Goal: Information Seeking & Learning: Find contact information

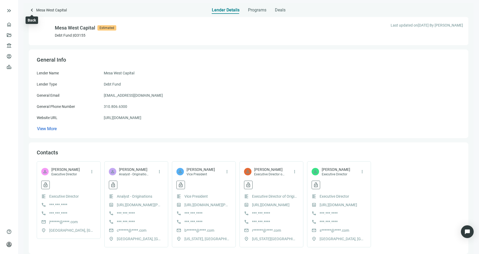
click at [35, 11] on span "keyboard_arrow_left" at bounding box center [32, 10] width 6 height 6
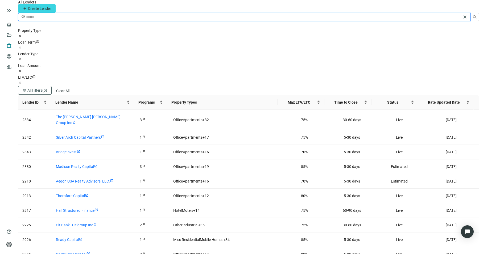
click at [51, 20] on input "search" at bounding box center [243, 17] width 435 height 6
type input "******"
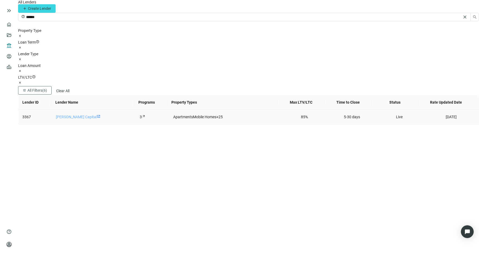
click at [80, 115] on link "Dwight Capital" at bounding box center [76, 117] width 41 height 4
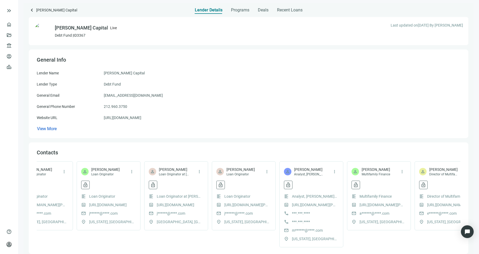
scroll to position [0, 162]
click at [266, 174] on span "more_vert" at bounding box center [267, 171] width 5 height 5
click at [277, 183] on span "Set as Favorite" at bounding box center [284, 183] width 24 height 4
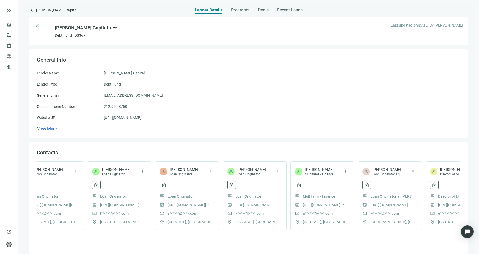
scroll to position [0, 0]
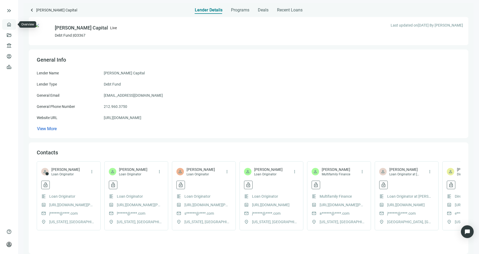
click at [13, 27] on link "Overview" at bounding box center [21, 24] width 16 height 4
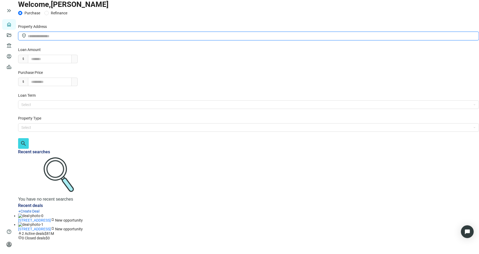
click at [126, 39] on input "text" at bounding box center [251, 36] width 447 height 6
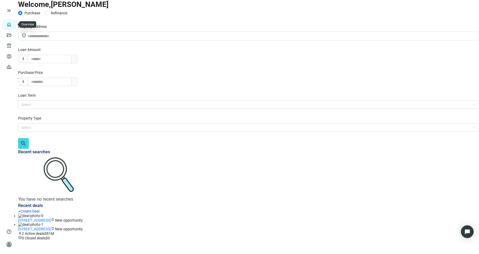
click at [13, 22] on link "Overview" at bounding box center [21, 24] width 16 height 4
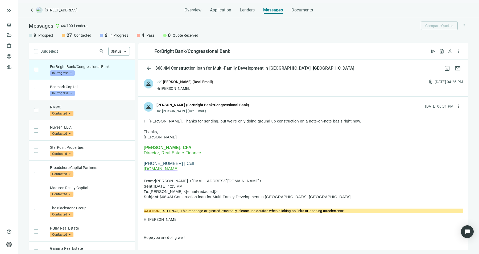
click at [96, 114] on div "RMWC Contacted arrow_drop_down" at bounding box center [90, 111] width 80 height 12
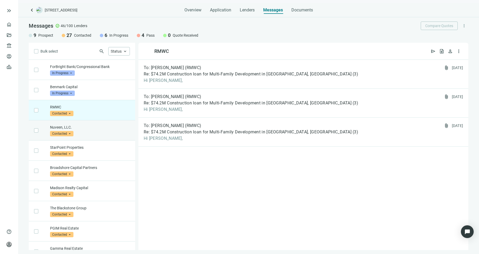
click at [103, 134] on div "Nuveen, LLC. Contacted arrow_drop_down" at bounding box center [90, 131] width 80 height 12
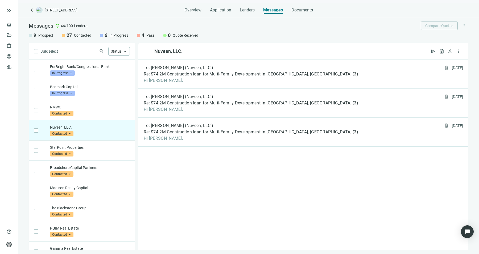
scroll to position [99, 0]
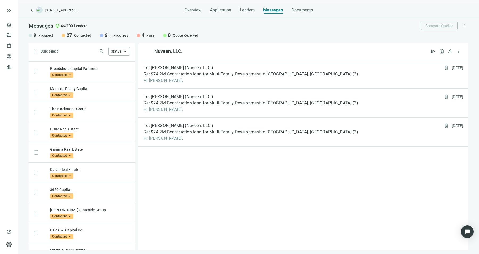
click at [103, 134] on div "PGIM Real Estate Contacted arrow_drop_down" at bounding box center [90, 133] width 80 height 12
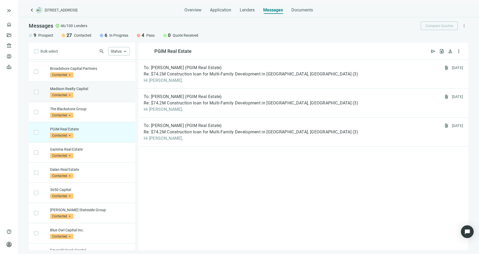
click at [87, 97] on div "Madison Realty Capital Contacted arrow_drop_down" at bounding box center [82, 92] width 106 height 20
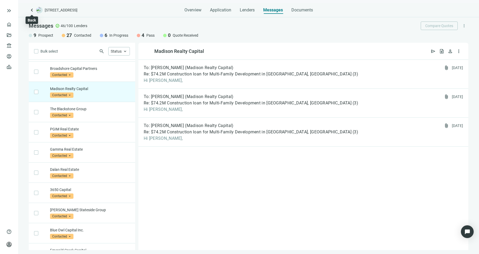
click at [32, 11] on span "keyboard_arrow_left" at bounding box center [32, 10] width 6 height 6
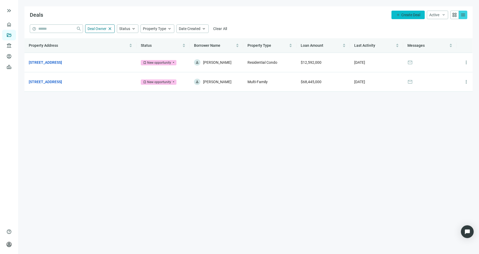
click at [396, 15] on span "add" at bounding box center [398, 15] width 4 height 4
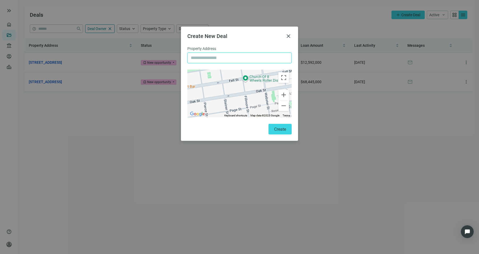
click at [247, 60] on input "text" at bounding box center [239, 58] width 97 height 10
click at [289, 37] on span "close" at bounding box center [288, 36] width 6 height 6
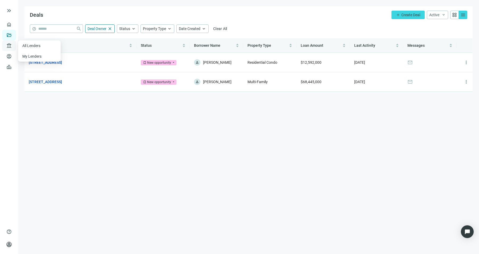
click at [9, 45] on span "account_balance" at bounding box center [8, 45] width 4 height 5
click at [26, 47] on link "All Lenders" at bounding box center [31, 46] width 19 height 4
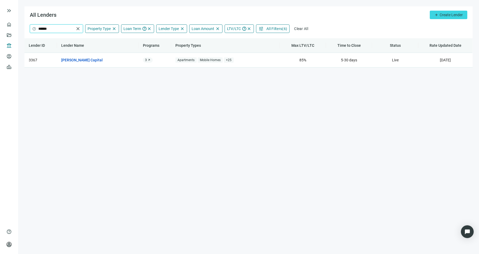
click at [61, 28] on input "******" at bounding box center [56, 29] width 36 height 8
type input "*"
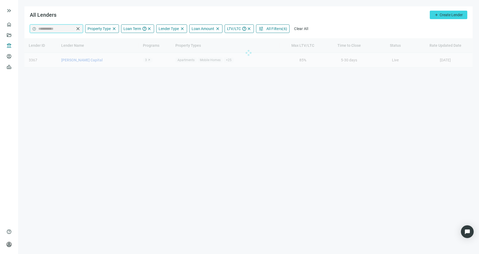
click at [52, 30] on input "**********" at bounding box center [56, 29] width 36 height 8
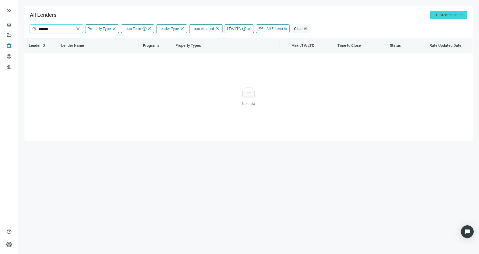
type input "*******"
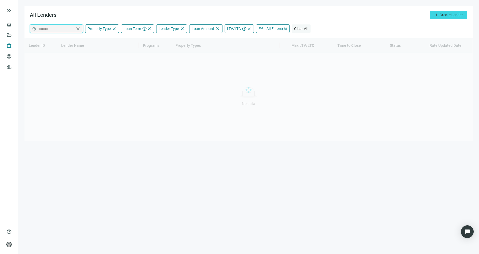
click at [295, 30] on span "Clear All" at bounding box center [301, 29] width 14 height 4
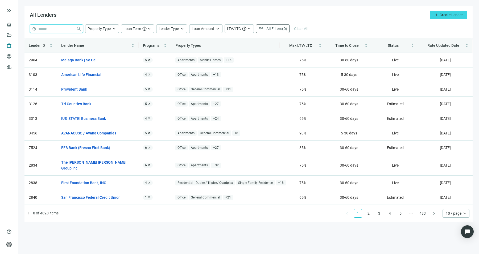
click at [48, 26] on input "search" at bounding box center [56, 29] width 36 height 8
type input "*******"
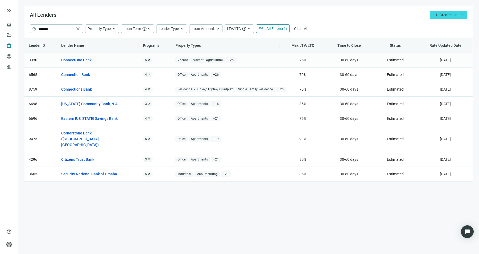
click at [148, 60] on span "arrow_outward" at bounding box center [148, 60] width 3 height 3
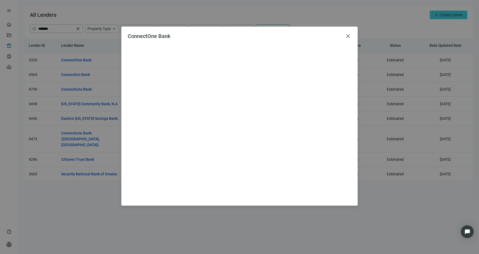
click at [80, 50] on div "ConnectOne Bank close" at bounding box center [239, 127] width 479 height 254
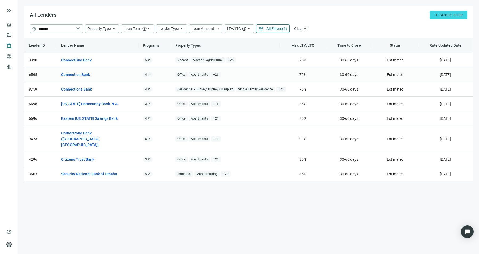
click at [148, 76] on span "arrow_outward" at bounding box center [148, 74] width 3 height 3
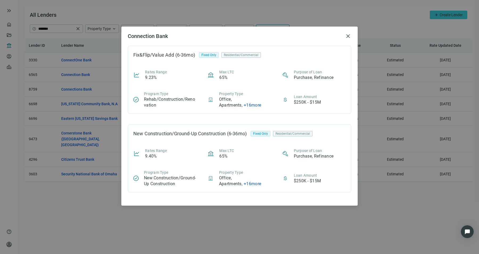
click at [91, 214] on div "Connection Bank close Fix&Flip/Value Add (6-36mo) Fixed Only Residential/Commer…" at bounding box center [239, 127] width 479 height 254
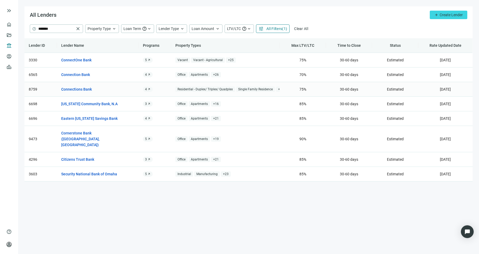
click at [148, 88] on span "arrow_outward" at bounding box center [148, 89] width 3 height 3
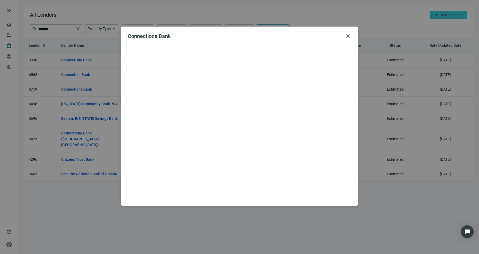
click at [105, 44] on div "Connections Bank close" at bounding box center [239, 127] width 479 height 254
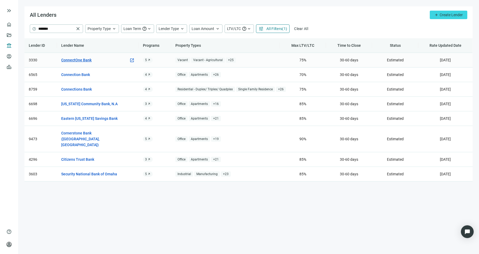
click at [79, 62] on link "ConnectOne Bank" at bounding box center [76, 60] width 30 height 6
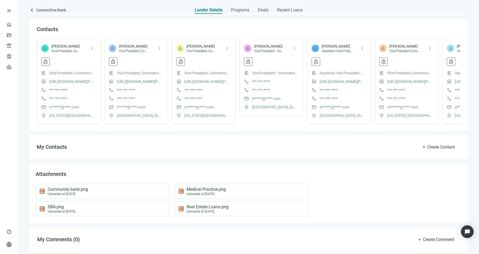
scroll to position [118, 0]
click at [108, 189] on div "Community bank.png Uploaded at 04.05.2024" at bounding box center [101, 190] width 124 height 9
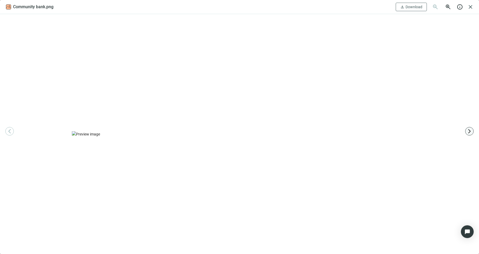
click at [469, 131] on span "arrow_forward_ios" at bounding box center [468, 131] width 5 height 5
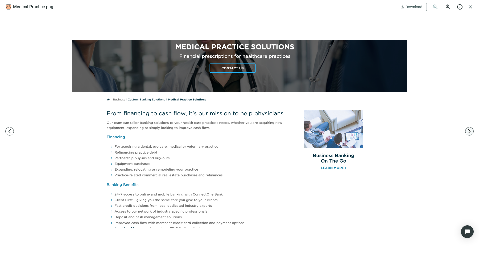
click at [469, 131] on span "arrow_forward_ios" at bounding box center [468, 131] width 5 height 5
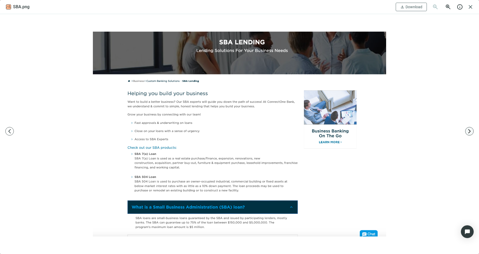
click at [469, 131] on span "arrow_forward_ios" at bounding box center [468, 131] width 5 height 5
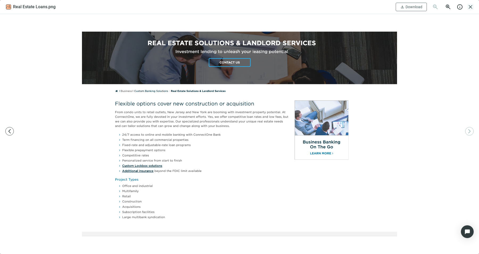
click at [473, 8] on span "close" at bounding box center [470, 7] width 6 height 6
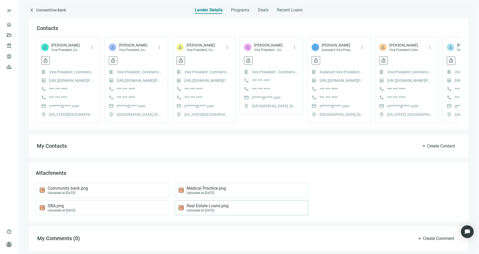
click at [211, 207] on span "Real Estate Loans.png" at bounding box center [207, 205] width 42 height 5
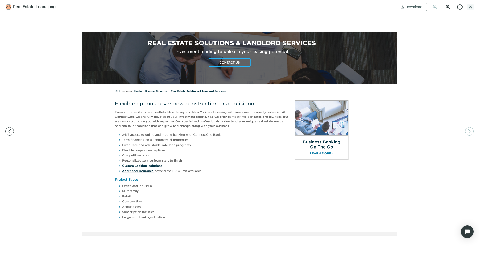
click at [468, 9] on span "close" at bounding box center [470, 7] width 6 height 6
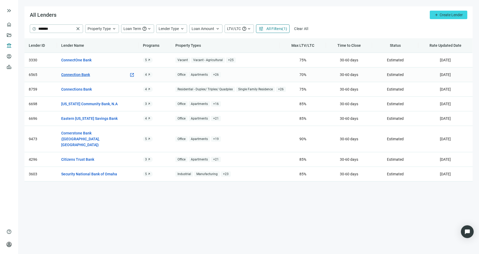
click at [74, 74] on link "Connection Bank" at bounding box center [75, 75] width 29 height 6
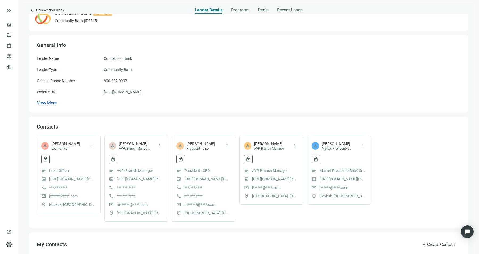
scroll to position [14, 0]
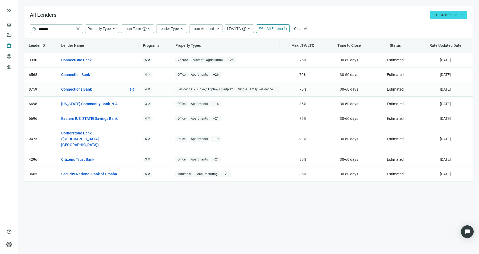
click at [90, 91] on link "Connections Bank" at bounding box center [76, 89] width 31 height 6
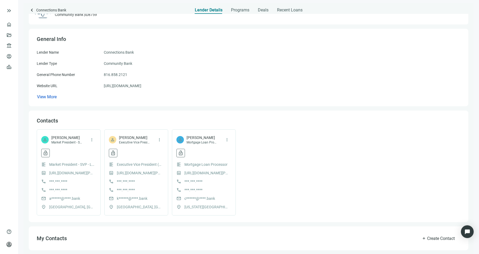
scroll to position [95, 0]
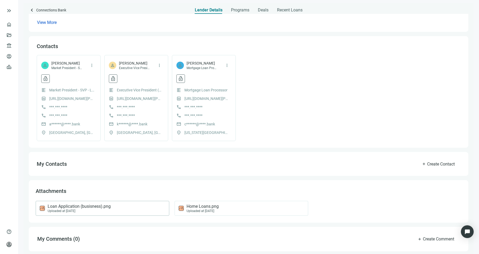
click at [125, 211] on div "Loan Application (busisness).png Uploaded at 04.06.2025" at bounding box center [101, 208] width 124 height 9
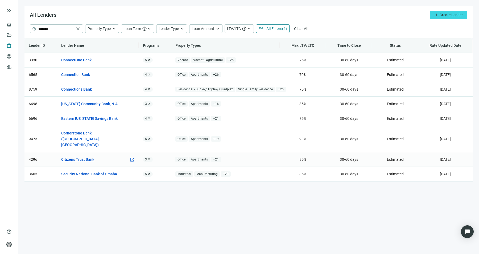
click at [84, 157] on link "Citizens Trust Bank" at bounding box center [77, 160] width 33 height 6
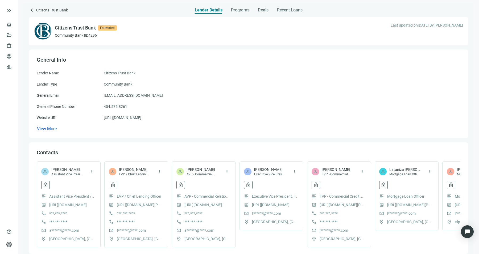
click at [232, 16] on div "Citizens Trust Bank Estimated Community Bank | ID 4296 Last updated on 04.24.20…" at bounding box center [248, 186] width 439 height 344
click at [233, 14] on div "Citizens Trust Bank Estimated Community Bank | ID 4296 Last updated on 04.24.20…" at bounding box center [248, 186] width 439 height 344
click at [234, 13] on div "Programs" at bounding box center [240, 8] width 18 height 11
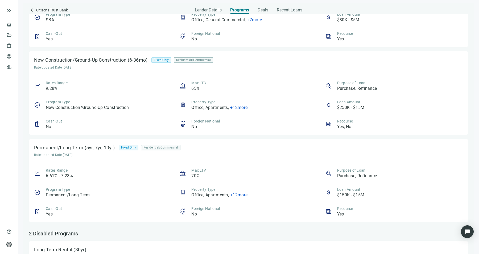
scroll to position [100, 0]
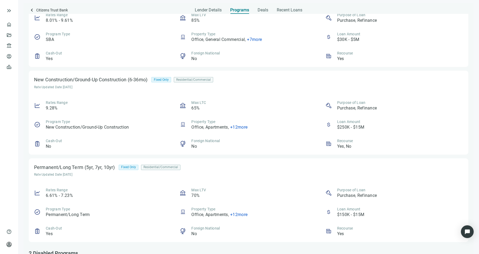
scroll to position [51, 0]
drag, startPoint x: 351, startPoint y: 144, endPoint x: 305, endPoint y: 127, distance: 49.4
click at [305, 127] on div "Rates Range 9.28% Max LTC 65% Purpose of Loan Purchase, Refinance Program Type …" at bounding box center [248, 123] width 429 height 49
click at [303, 125] on div "Property Type Office, Apartments , + 12 more" at bounding box center [247, 124] width 137 height 11
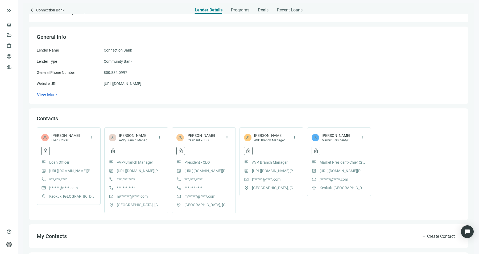
scroll to position [23, 0]
click at [239, 11] on span "Programs" at bounding box center [240, 9] width 18 height 5
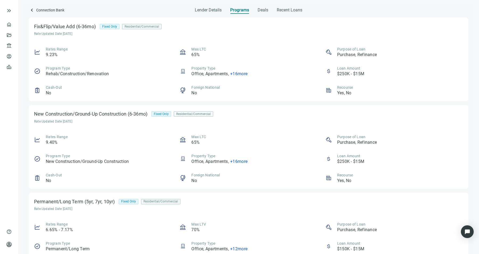
scroll to position [2, 0]
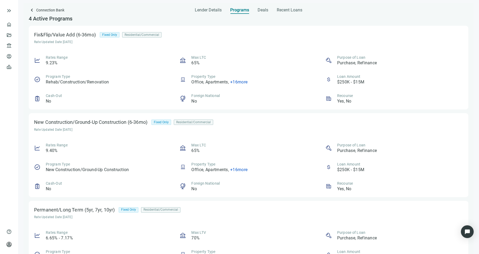
click at [50, 6] on div "Lender Details Tab 2 of 4 Programs Deals Recent Loans" at bounding box center [248, 8] width 439 height 11
click at [42, 13] on span "Connection Bank" at bounding box center [50, 10] width 28 height 7
click at [34, 10] on span "keyboard_arrow_left" at bounding box center [32, 10] width 6 height 6
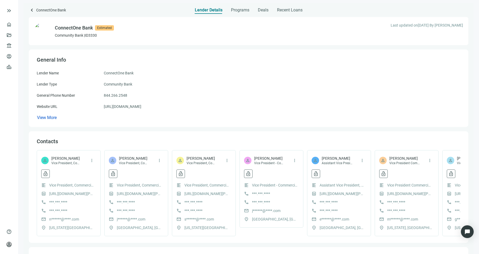
click at [241, 14] on div "ConnectOne Bank Estimated Community Bank | ID 3330 Last updated on 04.24.2025 B…" at bounding box center [248, 189] width 439 height 350
click at [241, 11] on span "Programs" at bounding box center [240, 9] width 18 height 5
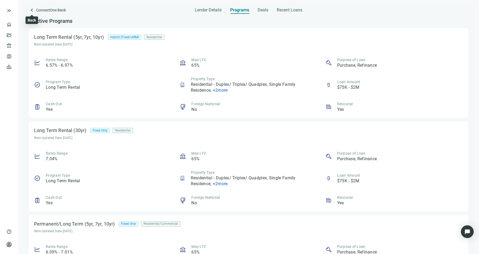
click at [34, 10] on span "keyboard_arrow_left" at bounding box center [32, 10] width 6 height 6
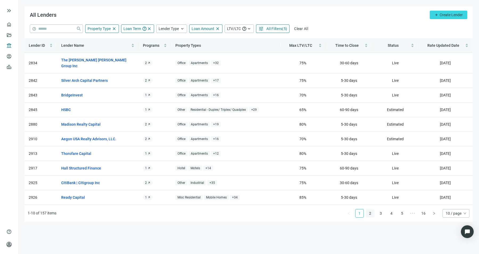
click at [373, 210] on link "2" at bounding box center [370, 214] width 8 height 8
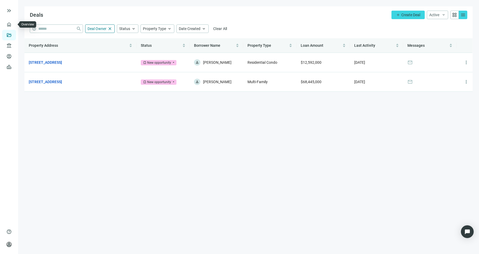
click at [13, 34] on link "Deals" at bounding box center [18, 35] width 10 height 4
click at [8, 45] on span "account_balance" at bounding box center [8, 45] width 4 height 5
click at [47, 31] on input "search" at bounding box center [56, 29] width 36 height 8
click at [8, 43] on span "account_balance" at bounding box center [8, 45] width 4 height 5
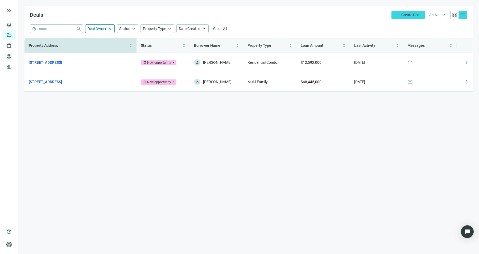
click at [29, 48] on div "Property Address" at bounding box center [80, 46] width 103 height 6
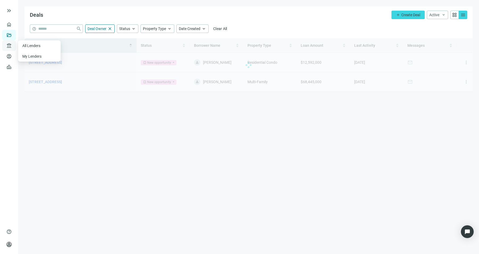
click at [10, 47] on span "account_balance" at bounding box center [8, 45] width 4 height 5
click at [28, 47] on link "All Lenders" at bounding box center [31, 46] width 19 height 4
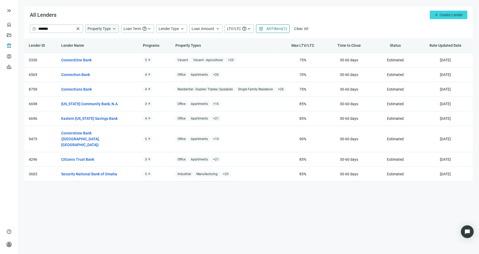
click at [106, 30] on span "Property Type" at bounding box center [98, 29] width 23 height 4
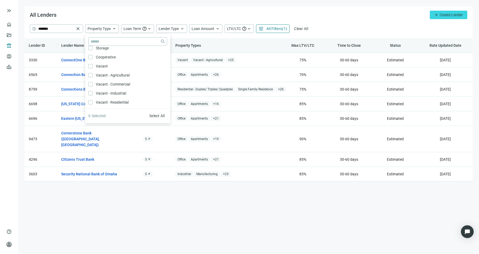
scroll to position [59, 0]
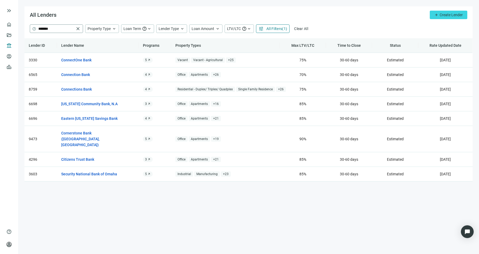
click at [82, 28] on span "help ******* close" at bounding box center [56, 29] width 53 height 8
click at [79, 29] on span "close" at bounding box center [77, 28] width 5 height 5
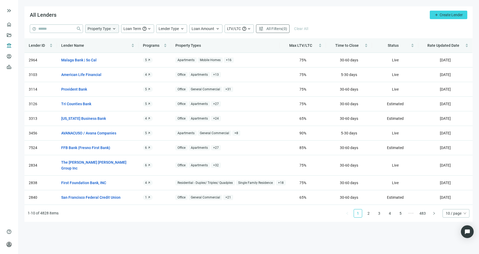
click at [93, 32] on div "Property Type keyboard_arrow_up" at bounding box center [102, 28] width 34 height 9
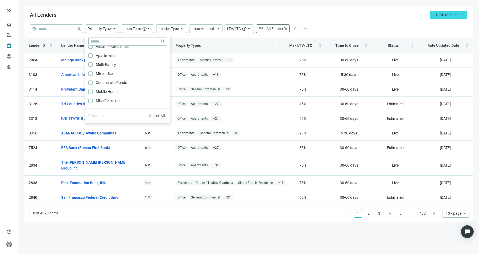
scroll to position [116, 0]
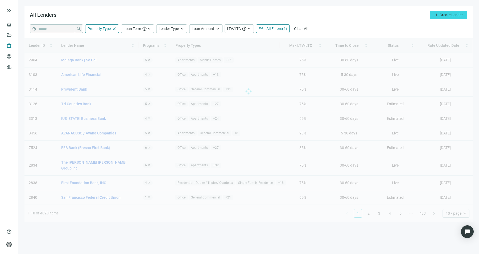
click at [124, 17] on div "All Lenders add Create Lender" at bounding box center [248, 15] width 448 height 18
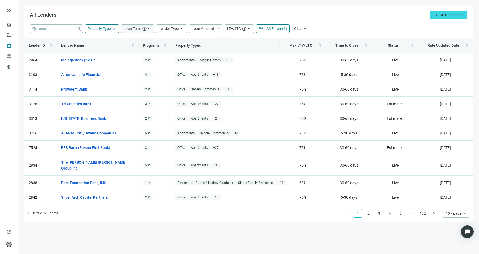
click at [129, 27] on span "Loan Term" at bounding box center [132, 29] width 18 height 4
click at [172, 15] on div "All Lenders add Create Lender" at bounding box center [248, 15] width 448 height 18
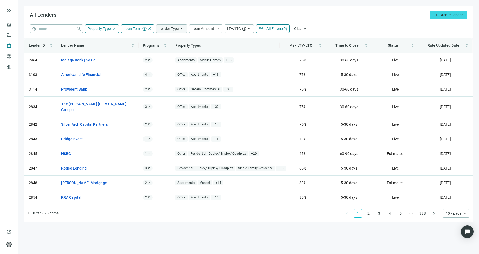
click at [172, 24] on div "Lender Type keyboard_arrow_up" at bounding box center [171, 28] width 31 height 9
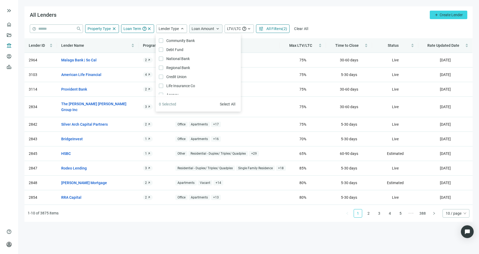
click at [203, 31] on div "Loan Amount keyboard_arrow_up" at bounding box center [205, 28] width 33 height 9
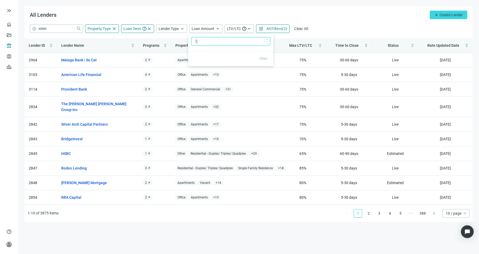
click at [218, 43] on input at bounding box center [235, 41] width 70 height 8
type input "**********"
click at [239, 14] on div "All Lenders add Create Lender" at bounding box center [248, 15] width 448 height 18
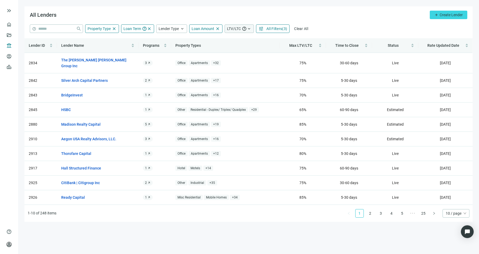
click at [240, 27] on div "LTV/LTC help keyboard_arrow_up" at bounding box center [238, 28] width 29 height 9
click at [266, 30] on span "All Filters" at bounding box center [274, 29] width 16 height 4
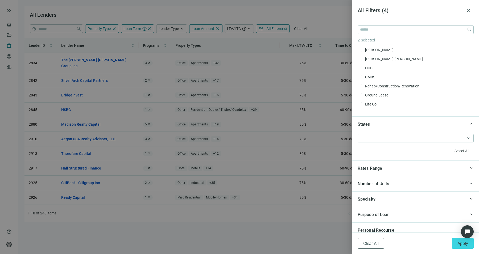
scroll to position [390, 0]
click at [414, 139] on div at bounding box center [412, 137] width 108 height 7
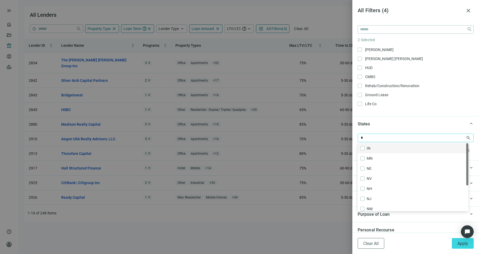
type input "**"
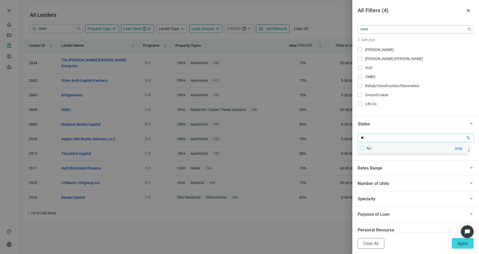
click at [361, 145] on label at bounding box center [362, 148] width 4 height 6
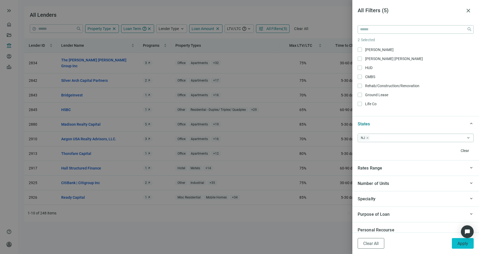
click at [455, 245] on button "Apply" at bounding box center [463, 243] width 22 height 11
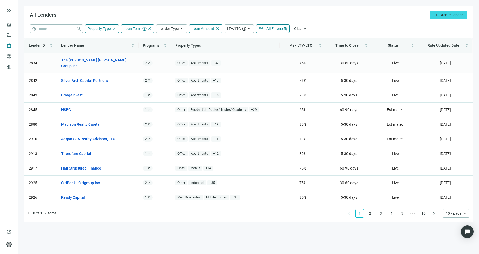
click at [147, 61] on span "2" at bounding box center [146, 63] width 2 height 4
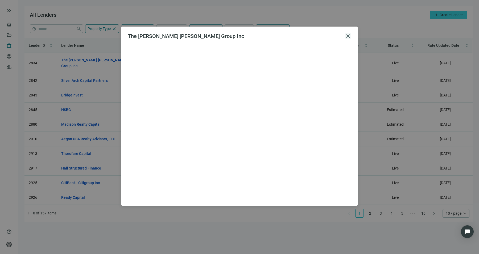
click at [347, 36] on span "close" at bounding box center [348, 36] width 6 height 6
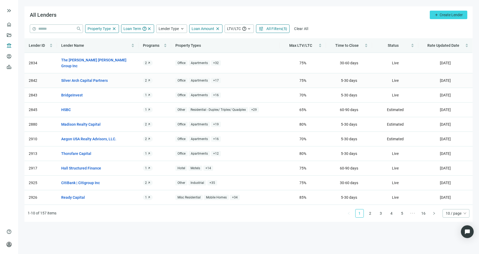
click at [150, 77] on td "2 arrow_outward" at bounding box center [155, 80] width 32 height 15
click at [149, 79] on span "arrow_outward" at bounding box center [148, 80] width 3 height 3
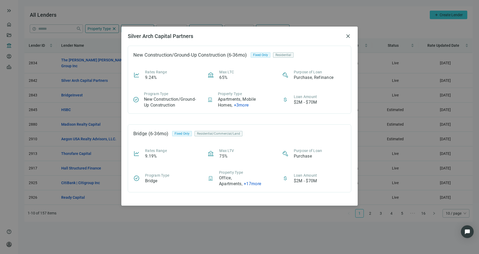
click at [97, 109] on div "Silver Arch Capital Partners close New Construction/Ground-Up Construction (6-3…" at bounding box center [239, 127] width 479 height 254
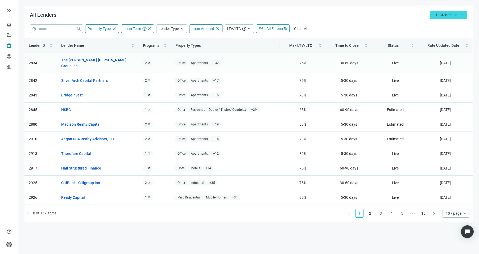
click at [151, 60] on div "2 arrow_outward" at bounding box center [148, 62] width 10 height 5
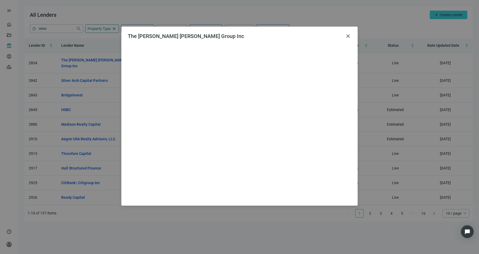
click at [195, 236] on div "The [PERSON_NAME] [PERSON_NAME] Group Inc close" at bounding box center [239, 127] width 479 height 254
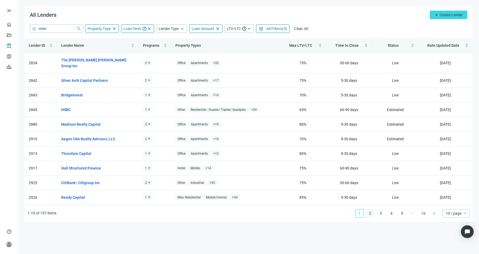
click at [372, 210] on link "2" at bounding box center [370, 214] width 8 height 8
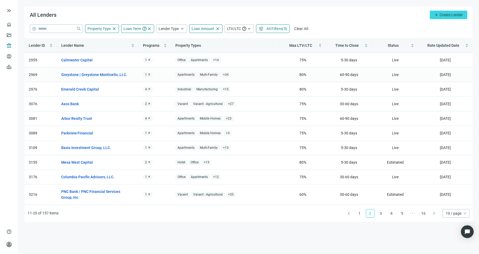
click at [145, 75] on span "1" at bounding box center [146, 75] width 2 height 4
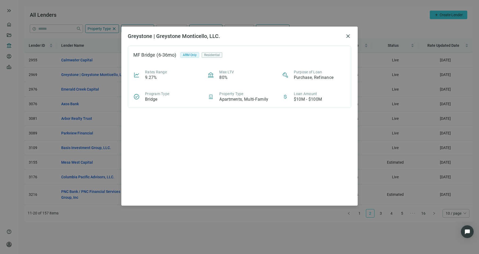
click at [104, 125] on div "Greystone | Greystone Monticello, LLC. close MF Bridge (6-36mo) ARM Only Reside…" at bounding box center [239, 127] width 479 height 254
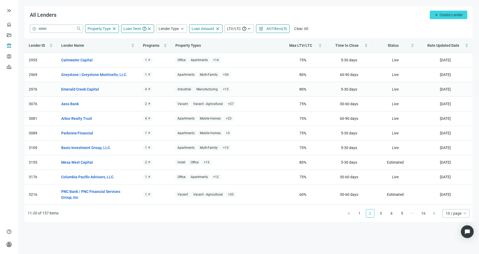
click at [148, 89] on span "arrow_outward" at bounding box center [148, 89] width 3 height 3
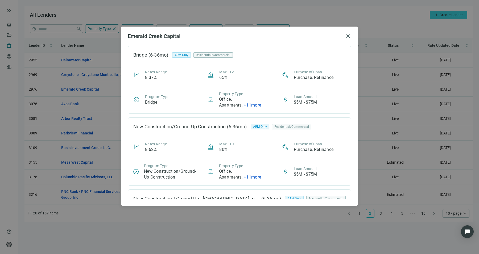
click at [92, 117] on div "[GEOGRAPHIC_DATA] Capital close Bridge (6-36mo) ARM Only Residential/Commercial…" at bounding box center [239, 127] width 479 height 254
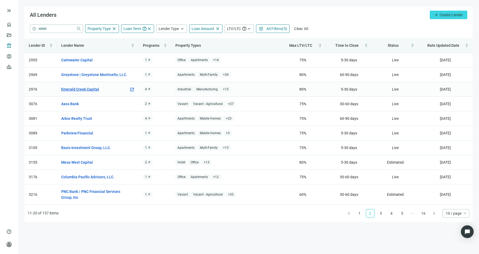
click at [85, 91] on link "Emerald Creek Capital" at bounding box center [80, 89] width 38 height 6
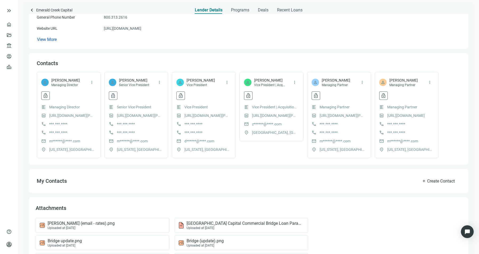
scroll to position [133, 0]
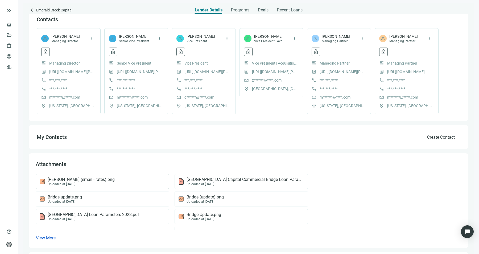
click at [135, 177] on div "[PERSON_NAME] (email - rates).png Uploaded at [DATE]" at bounding box center [101, 181] width 124 height 9
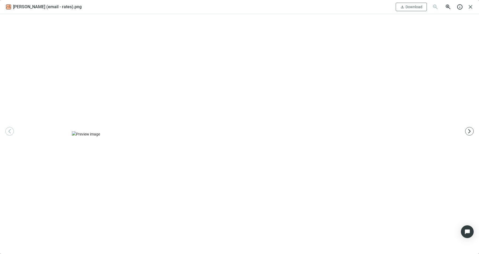
click at [194, 137] on img at bounding box center [239, 134] width 335 height 6
click at [469, 132] on span "arrow_forward_ios" at bounding box center [468, 131] width 5 height 5
click at [471, 9] on span "close" at bounding box center [470, 7] width 6 height 6
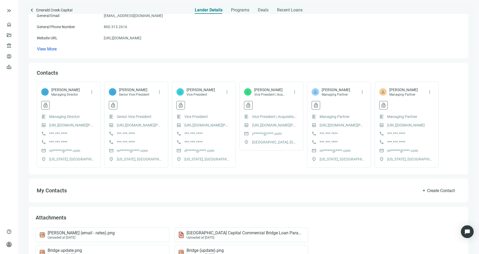
scroll to position [70, 0]
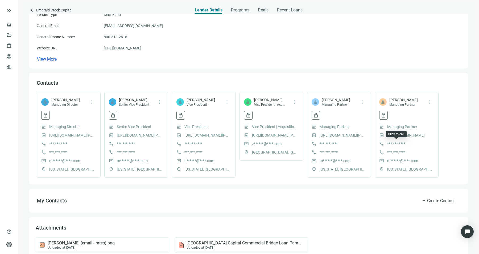
click at [394, 144] on span "***.***.****" at bounding box center [396, 144] width 18 height 6
click at [191, 144] on span "***.***.****" at bounding box center [193, 144] width 18 height 6
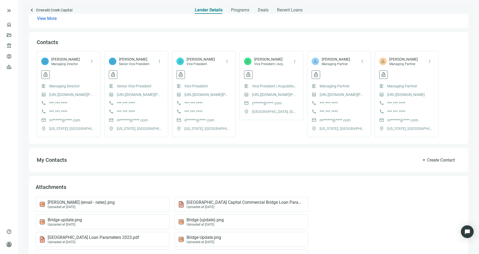
scroll to position [110, 0]
click at [183, 76] on span "lock_open" at bounding box center [180, 75] width 5 height 5
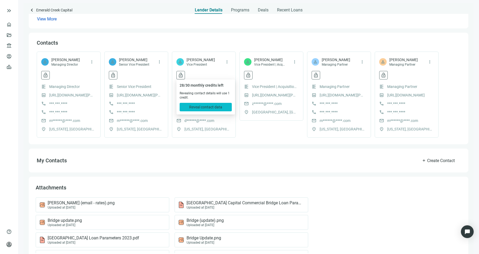
click at [204, 107] on span "Reveal contact data" at bounding box center [205, 107] width 33 height 4
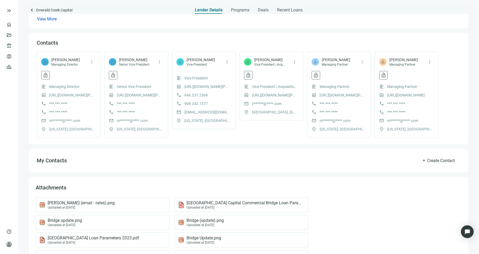
click at [188, 112] on span "[EMAIL_ADDRESS][DOMAIN_NAME]" at bounding box center [206, 112] width 45 height 6
click at [226, 64] on span "more_vert" at bounding box center [226, 62] width 5 height 5
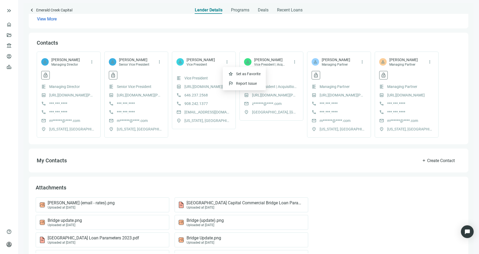
click at [206, 61] on span "[PERSON_NAME]" at bounding box center [200, 59] width 28 height 5
click at [178, 112] on span "mail" at bounding box center [178, 112] width 5 height 5
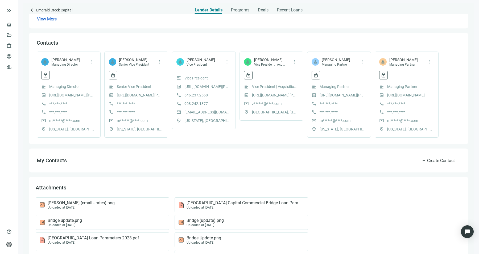
click at [191, 112] on span "[EMAIL_ADDRESS][DOMAIN_NAME]" at bounding box center [206, 112] width 45 height 6
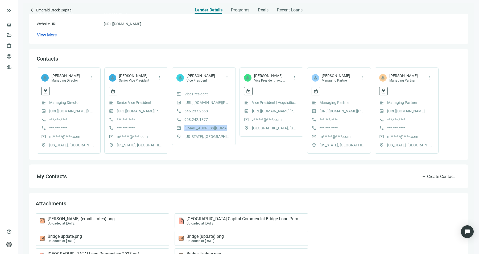
scroll to position [90, 0]
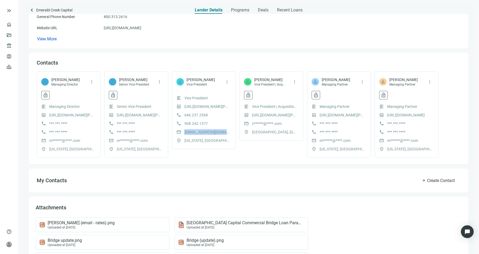
click at [197, 131] on span "[EMAIL_ADDRESS][DOMAIN_NAME]" at bounding box center [206, 132] width 45 height 6
click at [241, 59] on div "Contacts" at bounding box center [248, 62] width 423 height 7
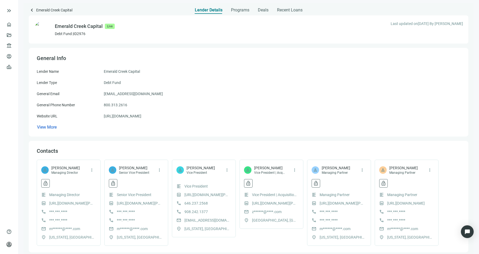
scroll to position [1, 0]
